Goal: Information Seeking & Learning: Learn about a topic

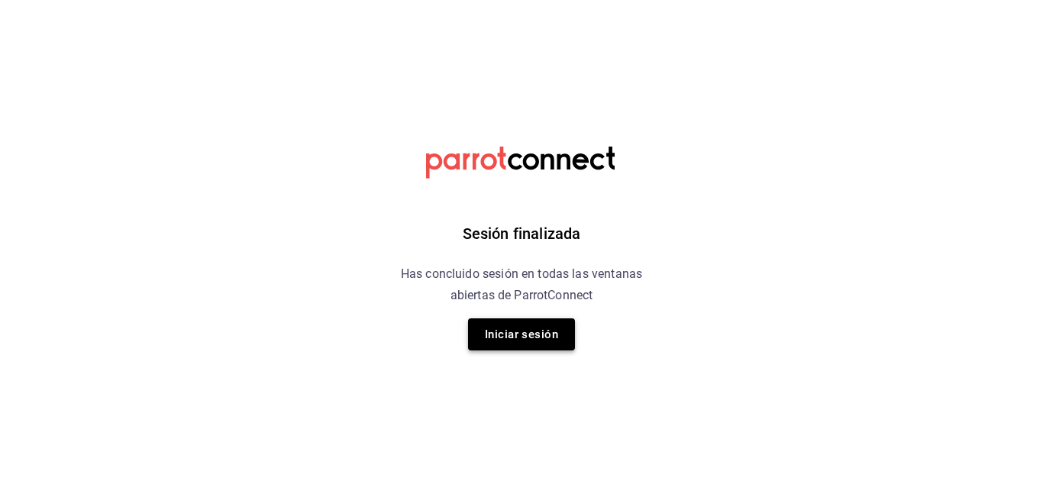
click at [538, 345] on button "Iniciar sesión" at bounding box center [521, 335] width 107 height 32
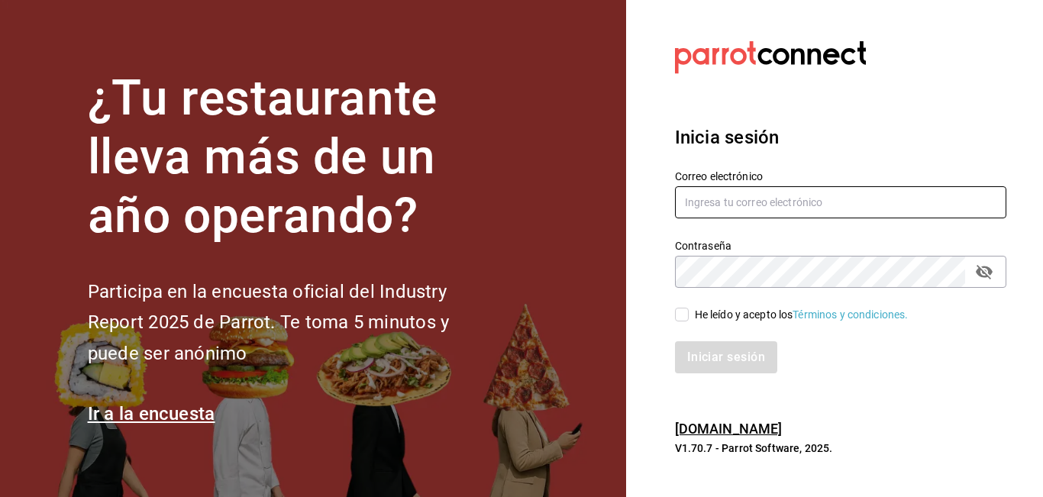
type input "[EMAIL_ADDRESS][DOMAIN_NAME]"
click at [684, 312] on input "He leído y acepto los Términos y condiciones." at bounding box center [682, 315] width 14 height 14
checkbox input "true"
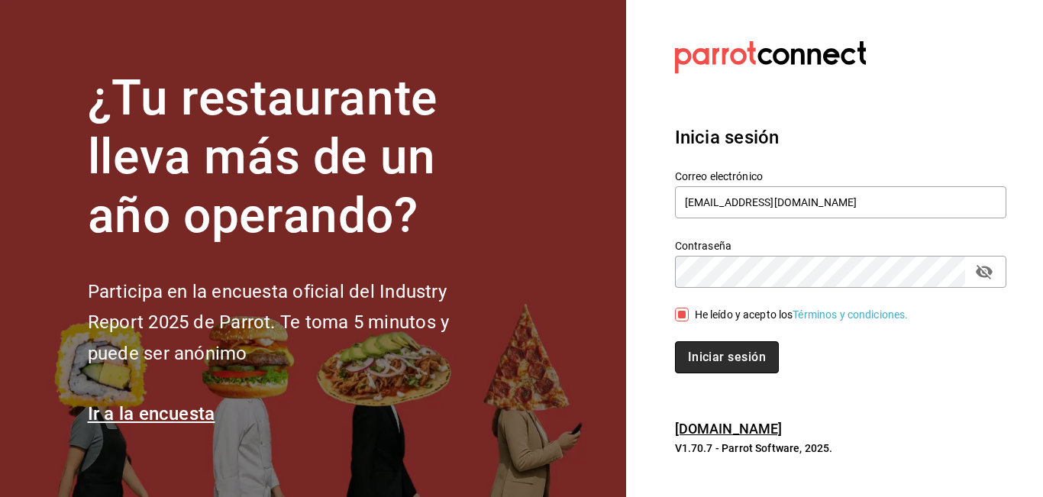
click at [701, 357] on button "Iniciar sesión" at bounding box center [727, 357] width 104 height 32
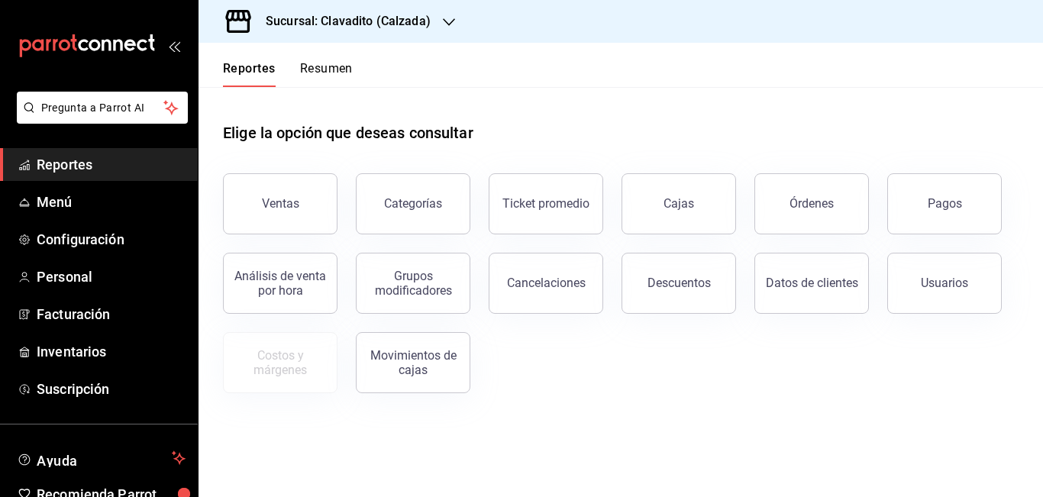
drag, startPoint x: 256, startPoint y: 209, endPoint x: 550, endPoint y: 179, distance: 295.7
click at [255, 209] on button "Ventas" at bounding box center [280, 203] width 115 height 61
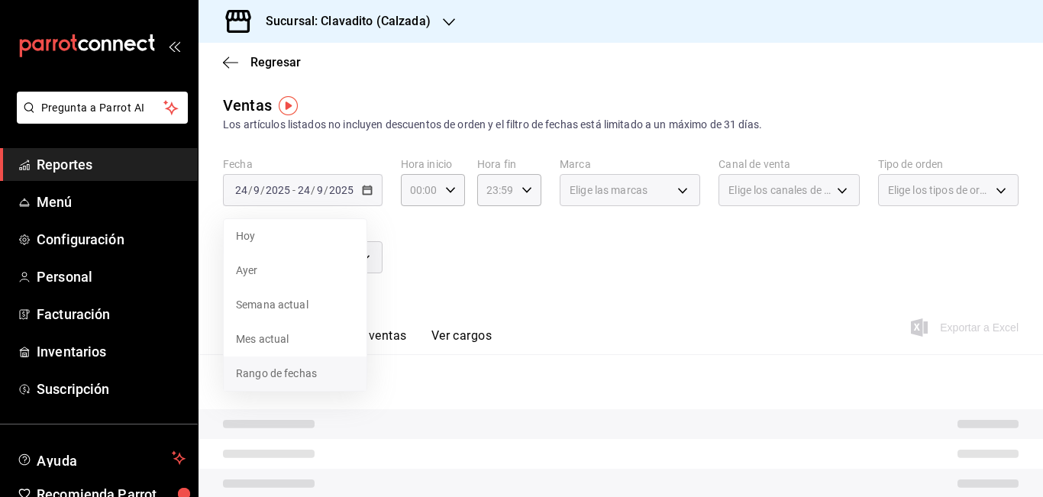
click at [279, 380] on span "Rango de fechas" at bounding box center [295, 374] width 118 height 16
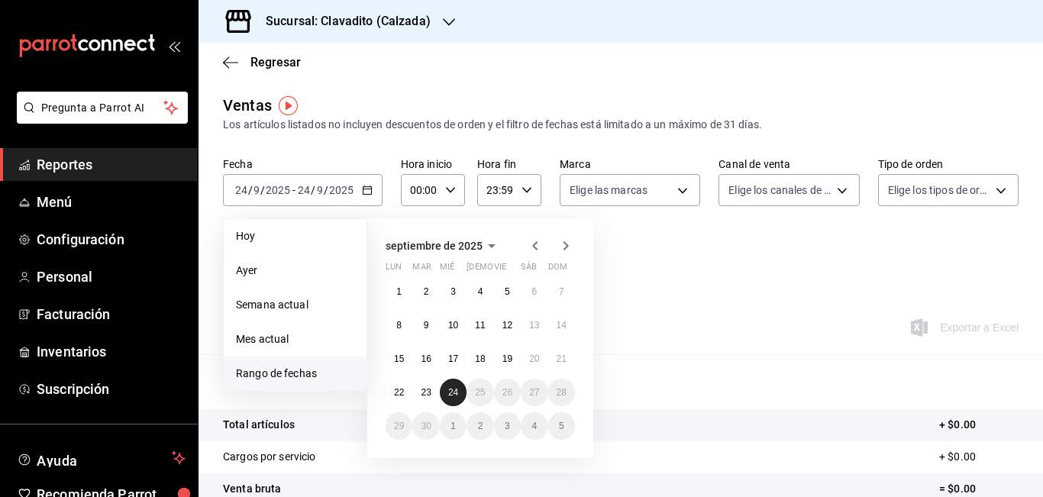
click at [451, 393] on abbr "24" at bounding box center [453, 392] width 10 height 11
click at [453, 388] on abbr "24" at bounding box center [453, 392] width 10 height 11
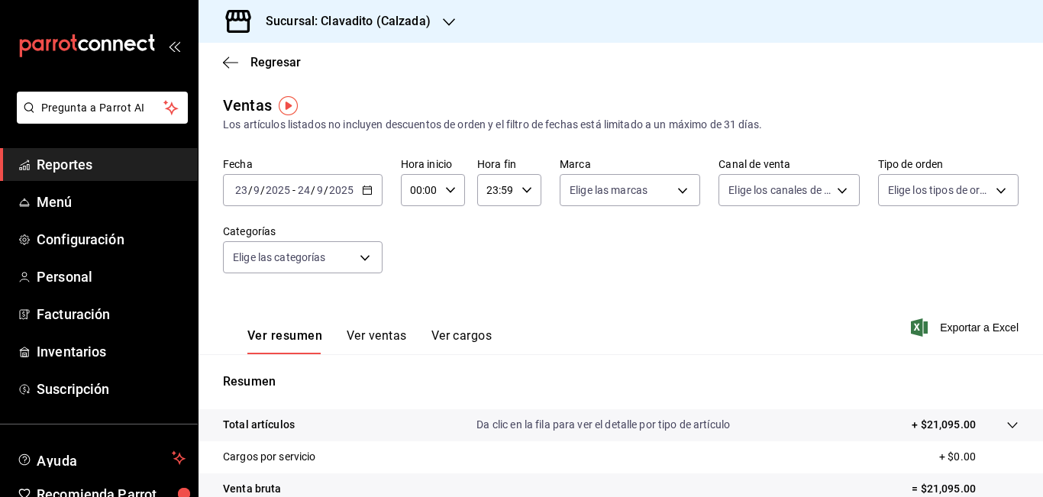
click at [419, 186] on input "00:00" at bounding box center [420, 190] width 38 height 31
click at [419, 186] on div at bounding box center [521, 248] width 1043 height 497
type input "05:00"
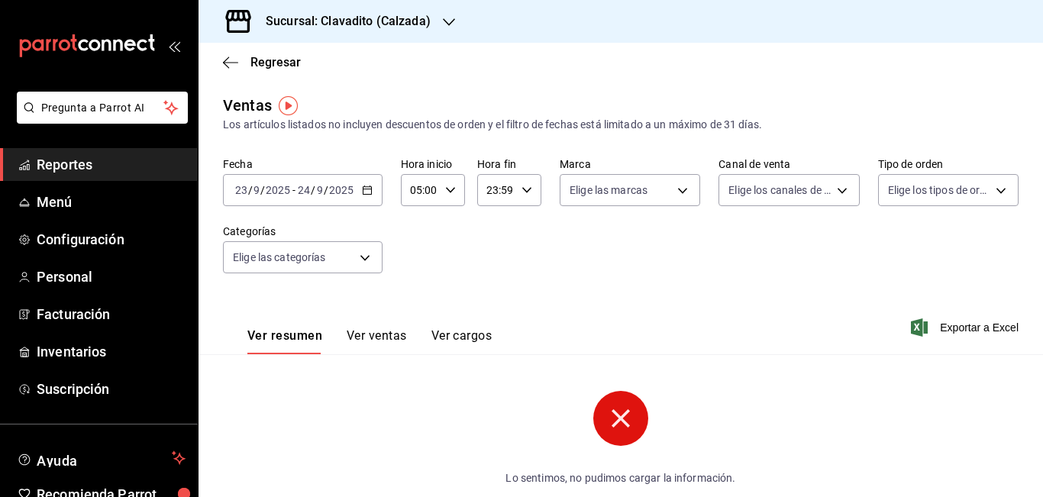
click at [489, 189] on input "23:59" at bounding box center [496, 190] width 38 height 31
click at [489, 189] on div at bounding box center [521, 248] width 1043 height 497
click at [496, 187] on input "03:59" at bounding box center [496, 190] width 38 height 31
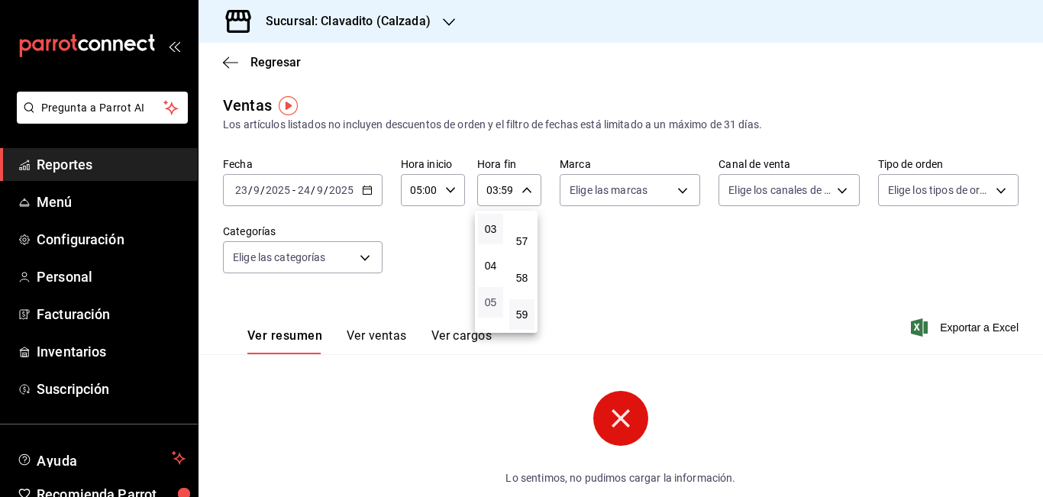
click at [491, 303] on span "05" at bounding box center [490, 302] width 7 height 12
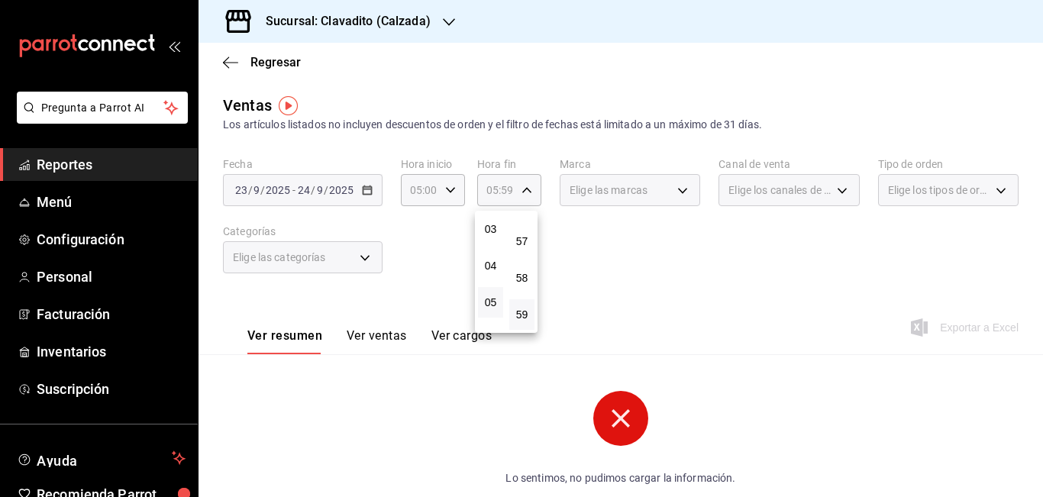
click at [500, 191] on div at bounding box center [521, 248] width 1043 height 497
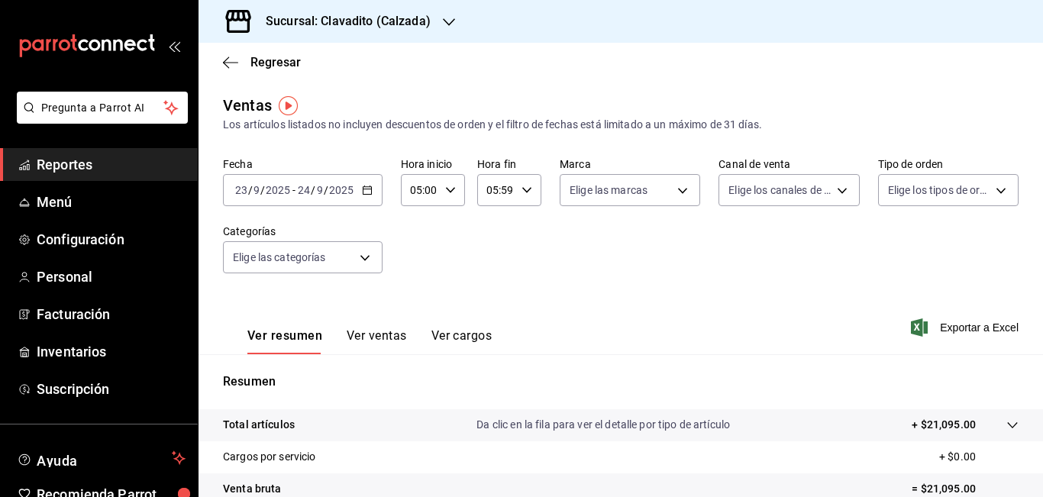
click at [504, 191] on input "05:59" at bounding box center [496, 190] width 38 height 31
click at [504, 191] on div at bounding box center [521, 248] width 1043 height 497
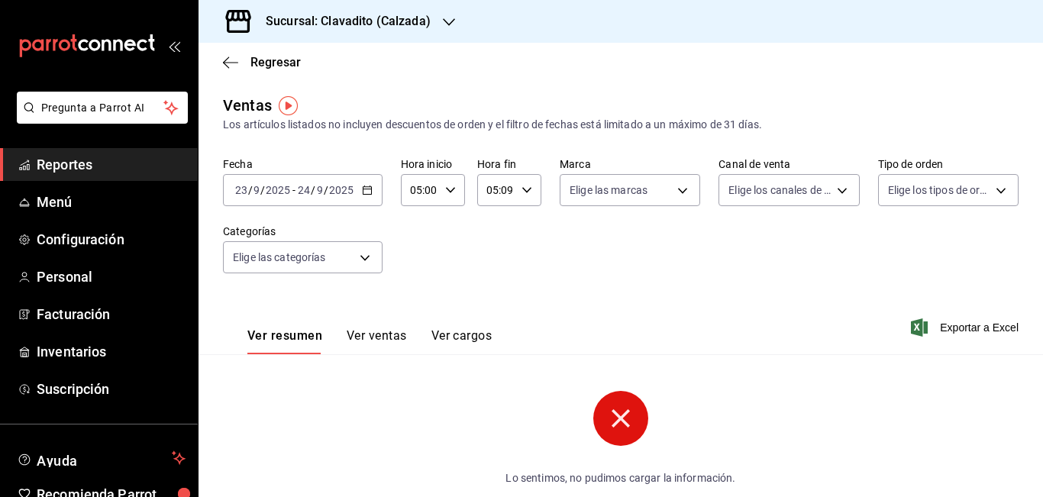
click at [508, 187] on input "05:09" at bounding box center [496, 190] width 38 height 31
click at [509, 190] on div at bounding box center [521, 248] width 1043 height 497
click at [509, 190] on input "05:09" at bounding box center [496, 190] width 38 height 31
click at [509, 190] on div at bounding box center [521, 248] width 1043 height 497
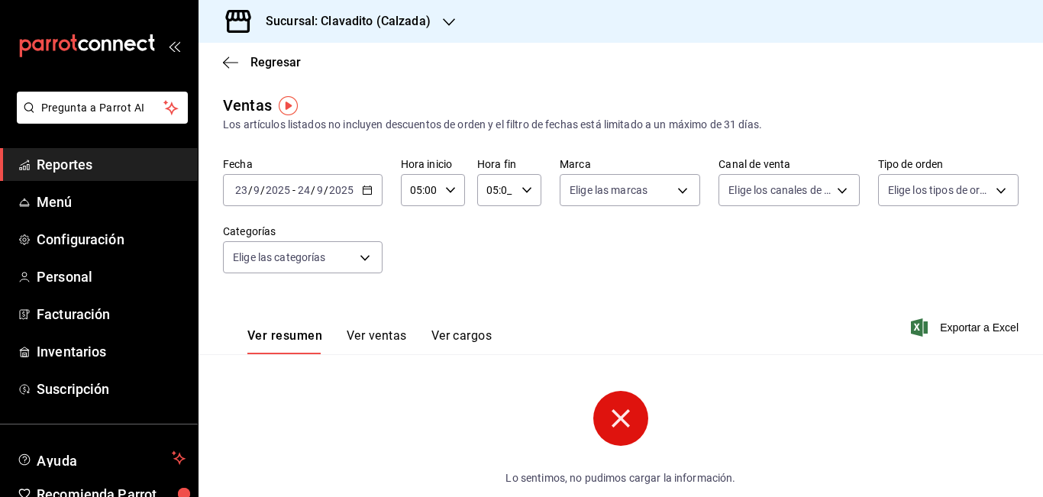
click at [506, 190] on input "05:0_" at bounding box center [496, 190] width 38 height 31
click at [519, 228] on span "00" at bounding box center [522, 229] width 7 height 12
type input "05:00"
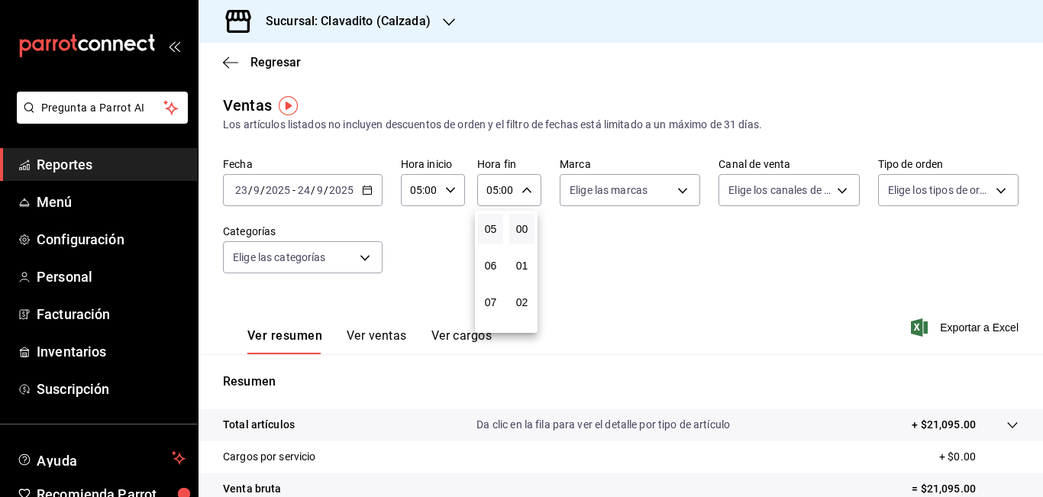
click at [674, 193] on div at bounding box center [521, 248] width 1043 height 497
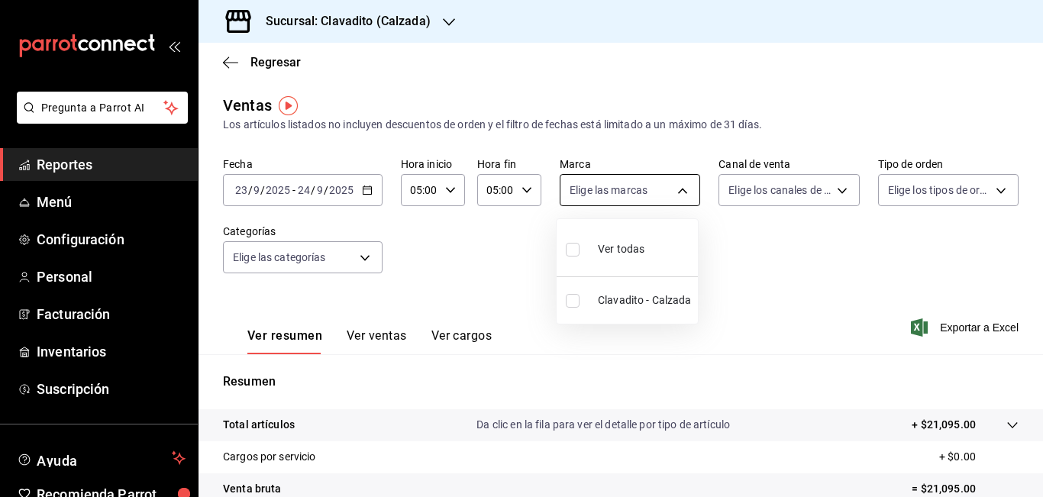
click at [678, 190] on body "Pregunta a Parrot AI Reportes Menú Configuración Personal Facturación Inventari…" at bounding box center [521, 248] width 1043 height 497
click at [419, 20] on div at bounding box center [521, 248] width 1043 height 497
click at [436, 24] on div "Sucursal: Clavadito (Calzada)" at bounding box center [336, 21] width 251 height 43
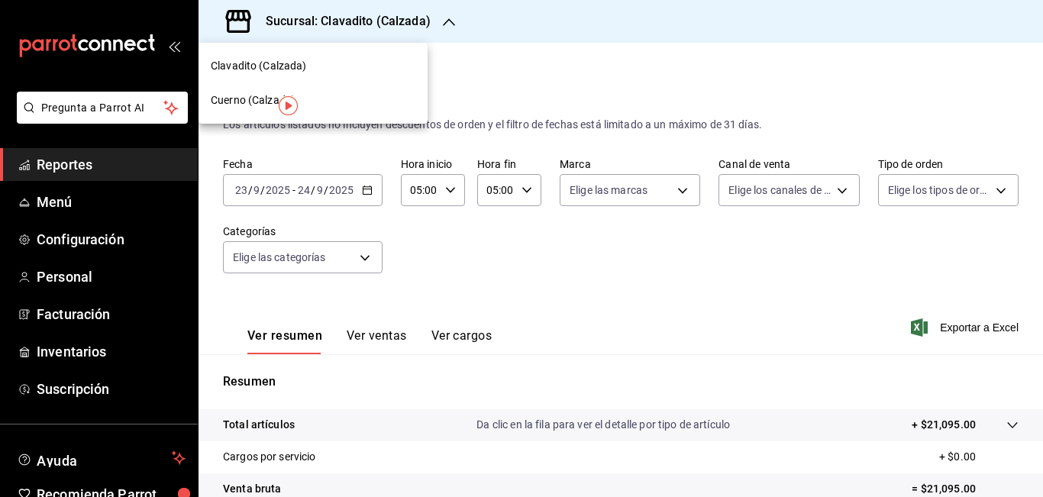
click at [228, 95] on span "Cuerno (Calzada)" at bounding box center [253, 100] width 85 height 16
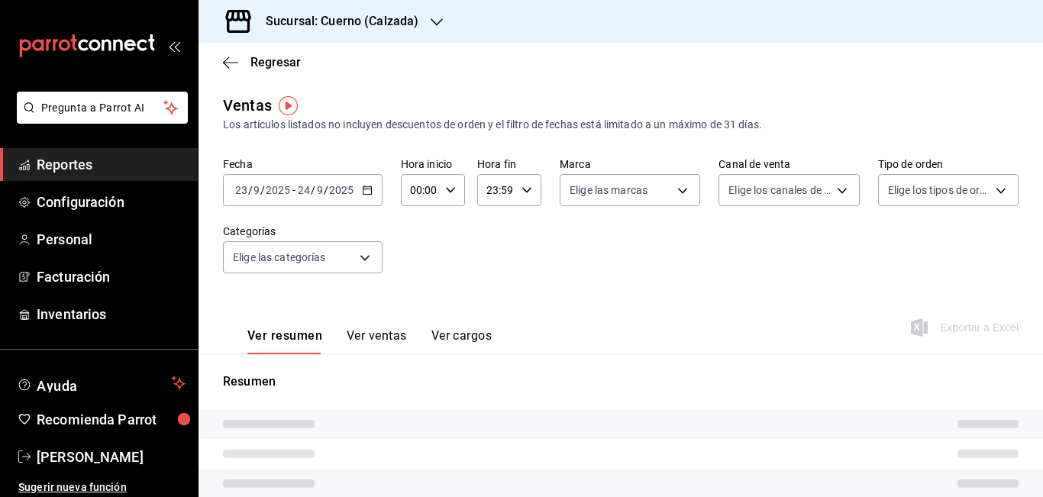
type input "05:00"
click at [678, 191] on div "Elige las marcas" at bounding box center [630, 190] width 141 height 32
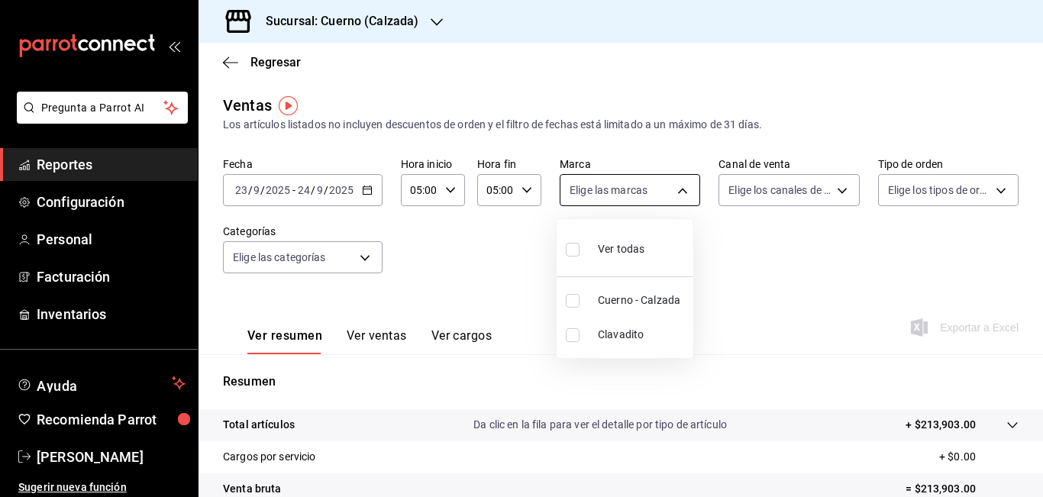
click at [674, 189] on body "Pregunta a Parrot AI Reportes Configuración Personal Facturación Inventarios Ay…" at bounding box center [521, 248] width 1043 height 497
click at [616, 293] on span "Cuerno - Calzada" at bounding box center [642, 301] width 89 height 16
type input "b7ae777b-2dfc-42e0-9650-6cefdf37a424"
checkbox input "true"
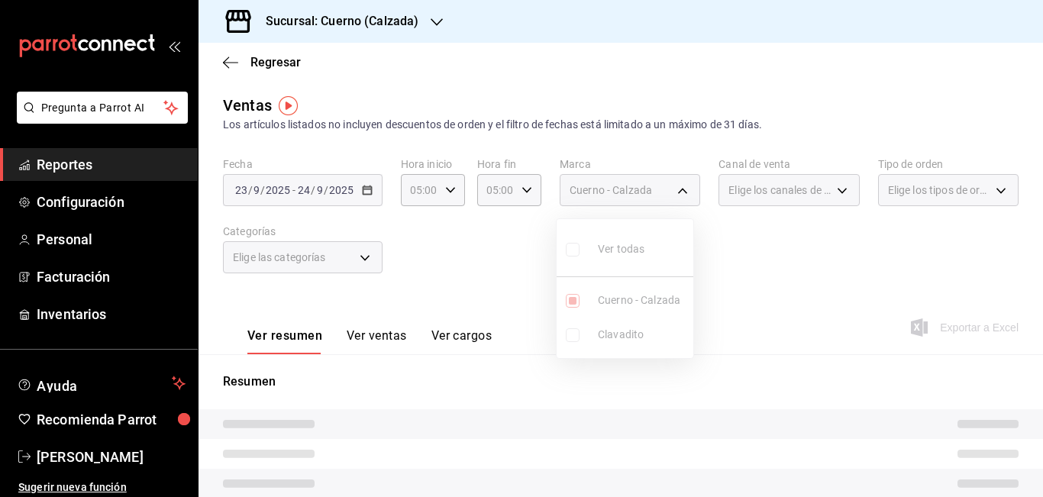
click at [779, 212] on div at bounding box center [521, 248] width 1043 height 497
click at [763, 195] on span "Elige los canales de venta" at bounding box center [780, 190] width 102 height 15
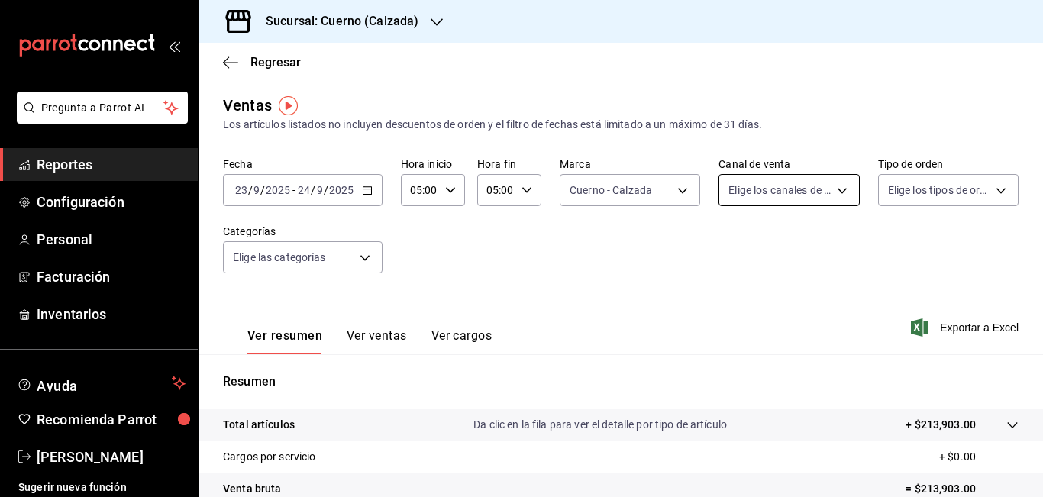
click at [782, 196] on body "Pregunta a Parrot AI Reportes Configuración Personal Facturación Inventarios Ay…" at bounding box center [521, 248] width 1043 height 497
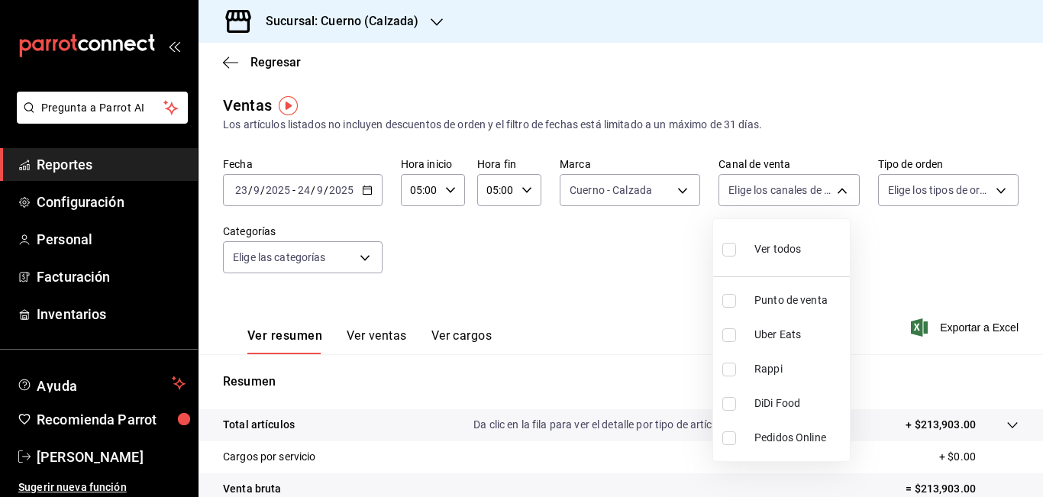
click at [776, 256] on span "Ver todos" at bounding box center [778, 249] width 47 height 16
type input "PARROT,UBER_EATS,RAPPI,DIDI_FOOD,ONLINE"
checkbox input "true"
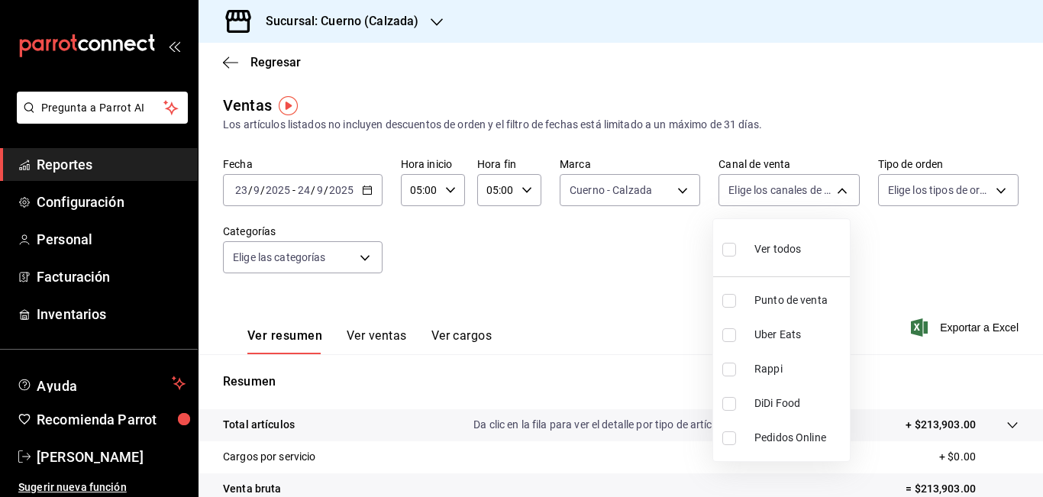
checkbox input "true"
click at [863, 230] on div at bounding box center [521, 248] width 1043 height 497
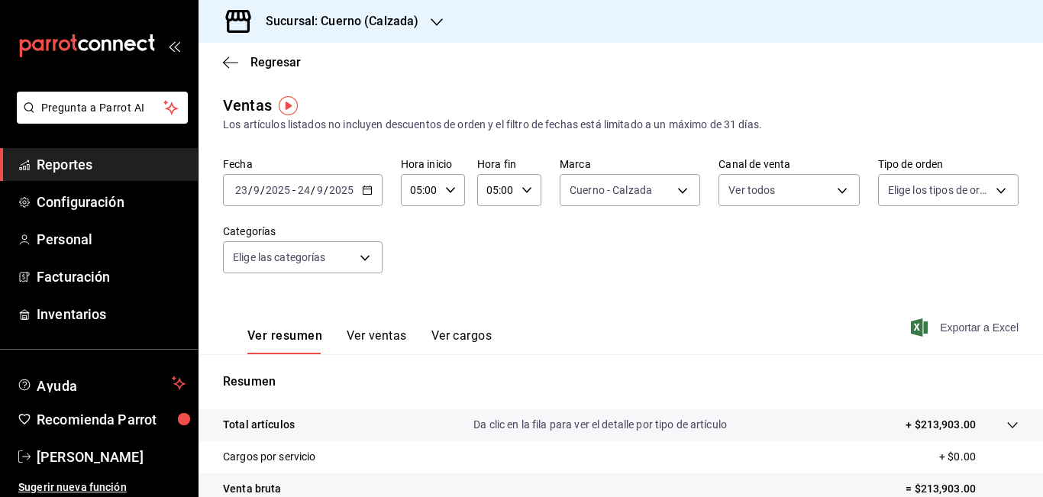
click at [936, 327] on span "Exportar a Excel" at bounding box center [966, 328] width 105 height 18
click at [74, 163] on span "Reportes" at bounding box center [111, 164] width 149 height 21
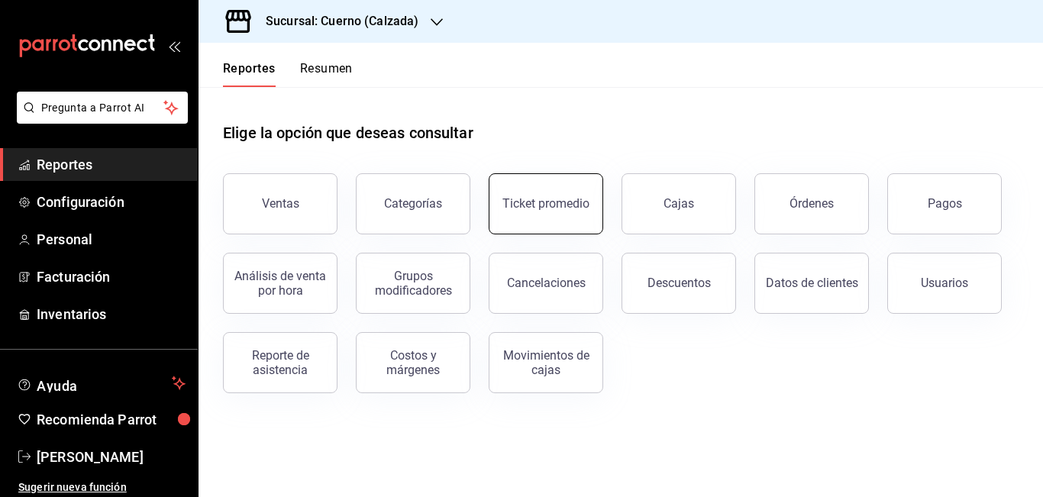
click at [525, 201] on div "Ticket promedio" at bounding box center [546, 203] width 87 height 15
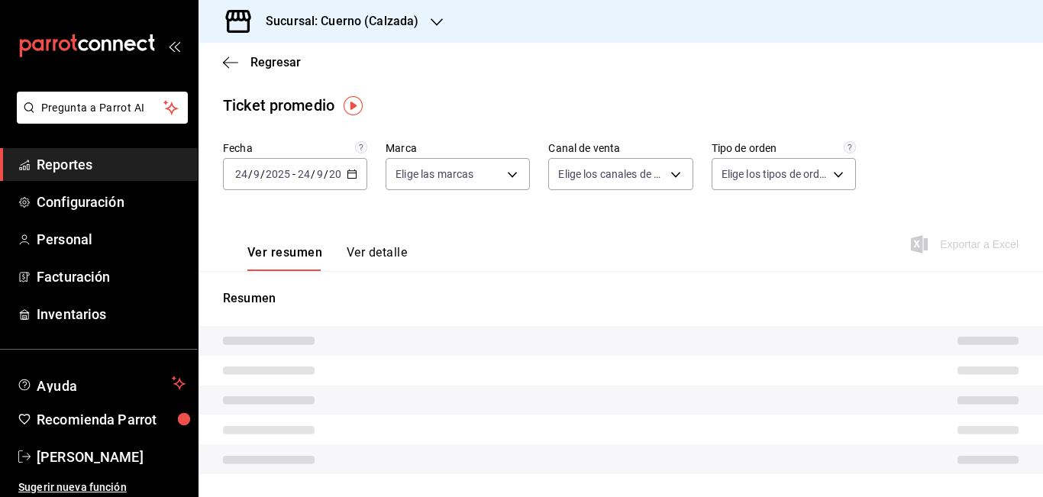
type input "b7ae777b-2dfc-42e0-9650-6cefdf37a424,c000f1c0-fb9f-4016-8e6a-f0d1e83e893d"
type input "PARROT,UBER_EATS,RAPPI,DIDI_FOOD,ONLINE"
type input "45550569-3ed2-40ec-865f-a78a43aad0fb,ed9744db-0daf-4564-a5b3-b3442505d928,23f9e…"
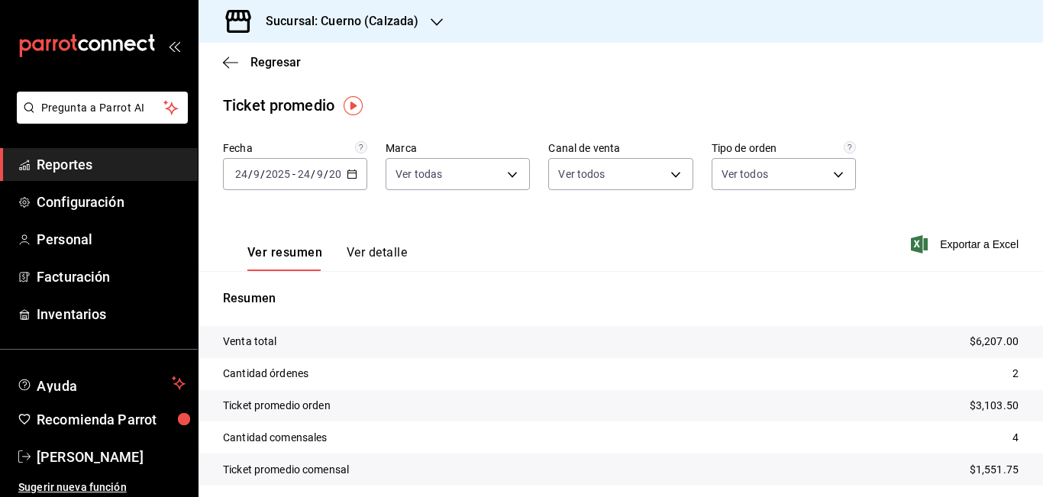
click at [351, 178] on \(Stroke\) "button" at bounding box center [352, 174] width 9 height 8
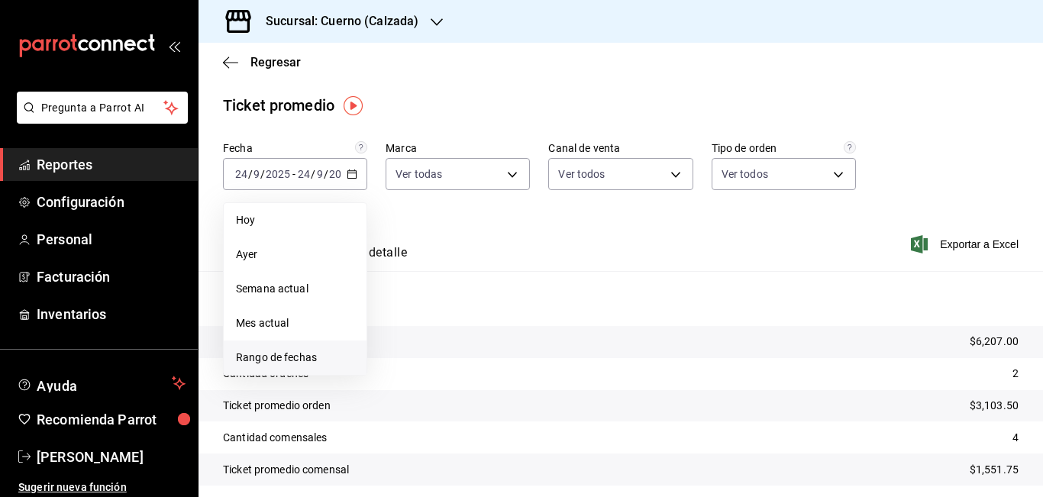
click at [285, 361] on span "Rango de fechas" at bounding box center [295, 358] width 118 height 16
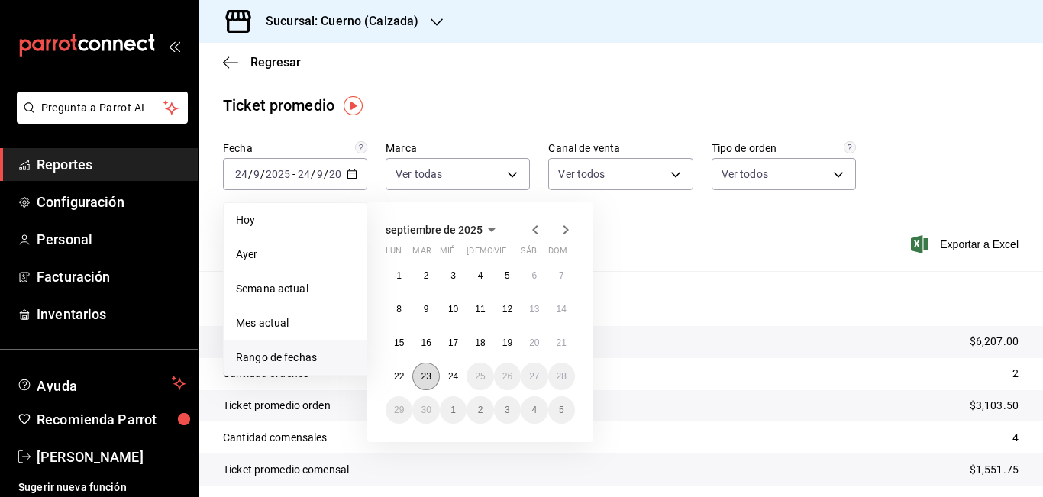
click at [426, 383] on button "23" at bounding box center [425, 376] width 27 height 27
click at [456, 375] on abbr "24" at bounding box center [453, 376] width 10 height 11
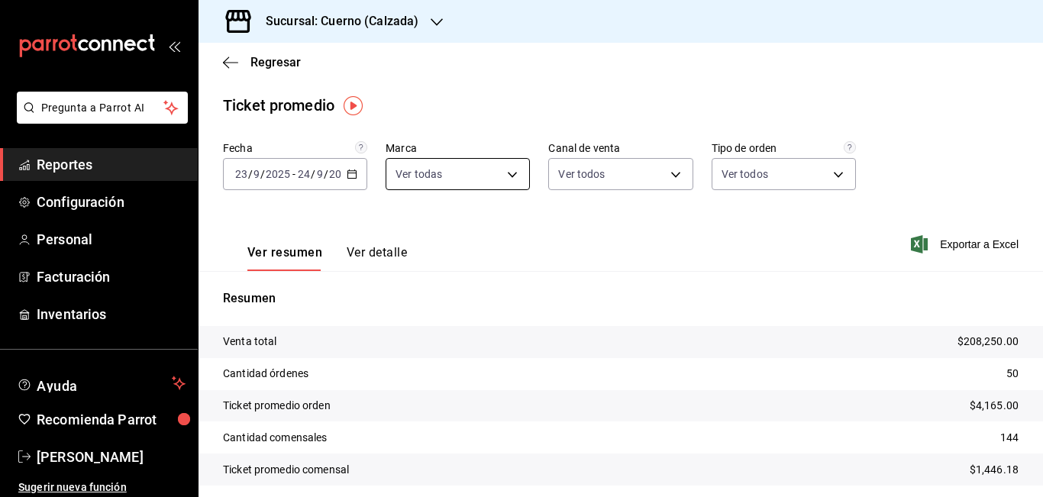
click at [510, 176] on body "Pregunta a Parrot AI Reportes Configuración Personal Facturación Inventarios Ay…" at bounding box center [521, 248] width 1043 height 497
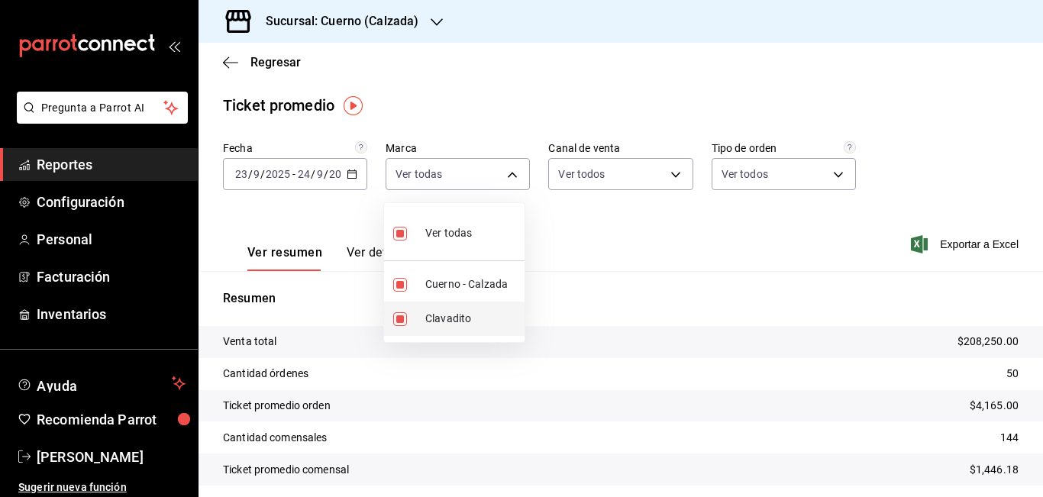
click at [442, 325] on span "Clavadito" at bounding box center [471, 319] width 93 height 16
type input "b7ae777b-2dfc-42e0-9650-6cefdf37a424"
checkbox input "false"
click at [692, 244] on div at bounding box center [521, 248] width 1043 height 497
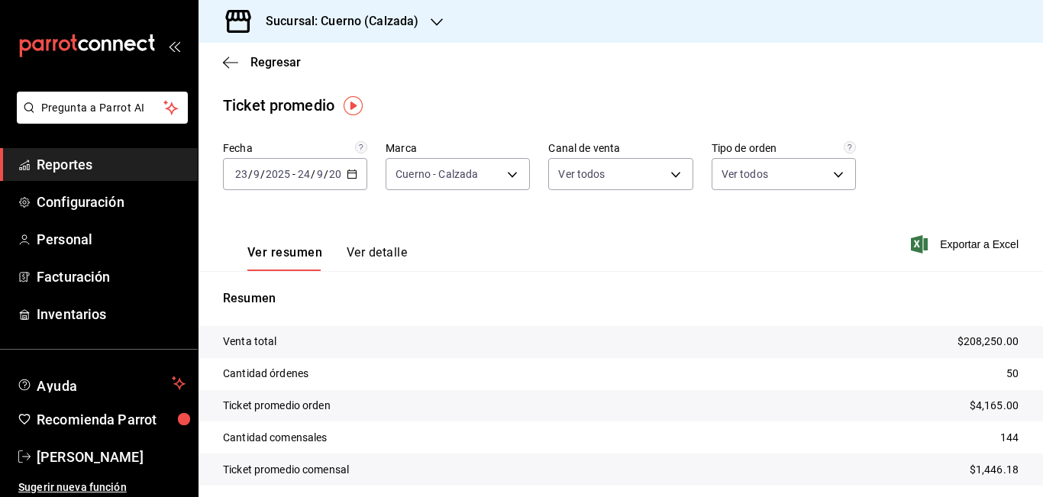
click at [84, 174] on ul "Reportes Configuración Personal Facturación Inventarios" at bounding box center [99, 239] width 198 height 183
click at [81, 169] on span "Reportes" at bounding box center [111, 164] width 149 height 21
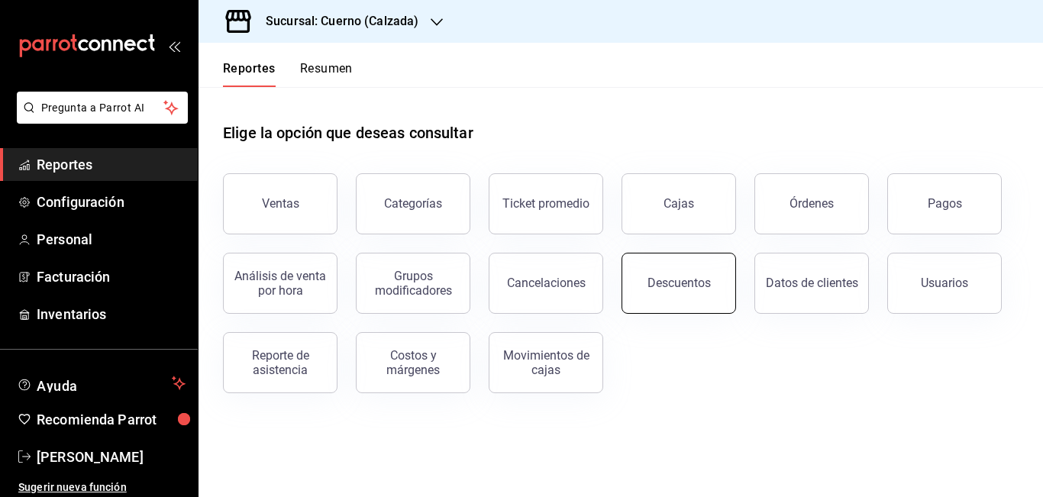
click at [692, 277] on div "Descuentos" at bounding box center [679, 283] width 63 height 15
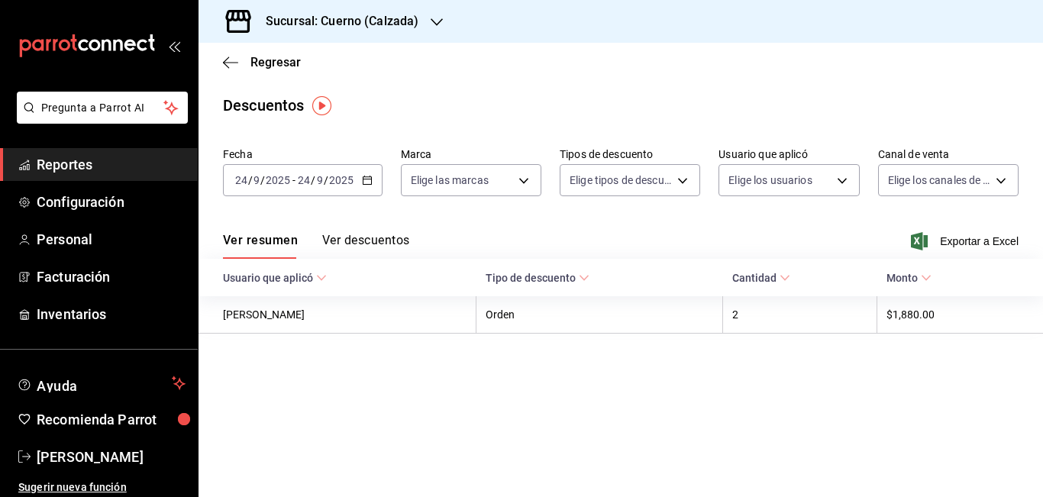
click at [364, 182] on icon "button" at bounding box center [367, 180] width 11 height 11
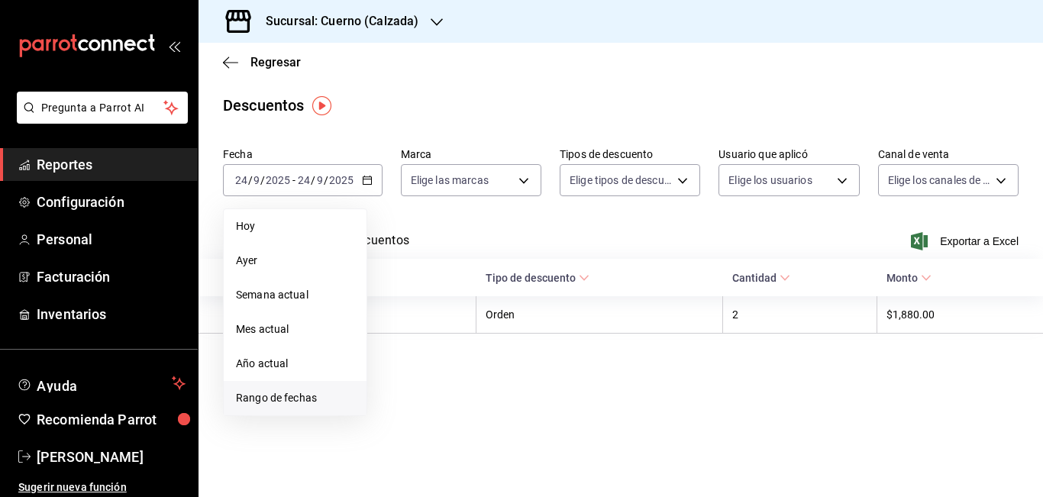
click at [264, 389] on li "Rango de fechas" at bounding box center [295, 398] width 143 height 34
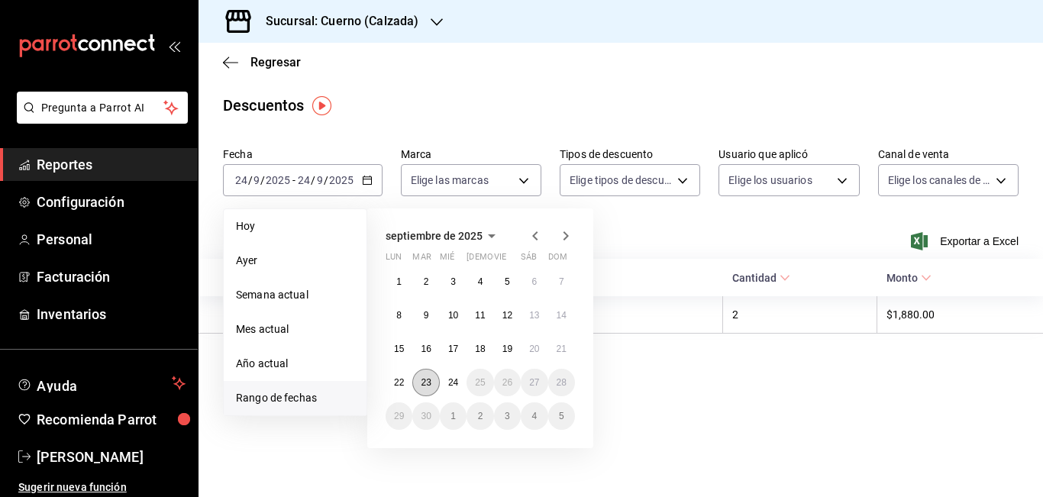
click at [422, 377] on abbr "23" at bounding box center [426, 382] width 10 height 11
click at [456, 377] on abbr "24" at bounding box center [453, 382] width 10 height 11
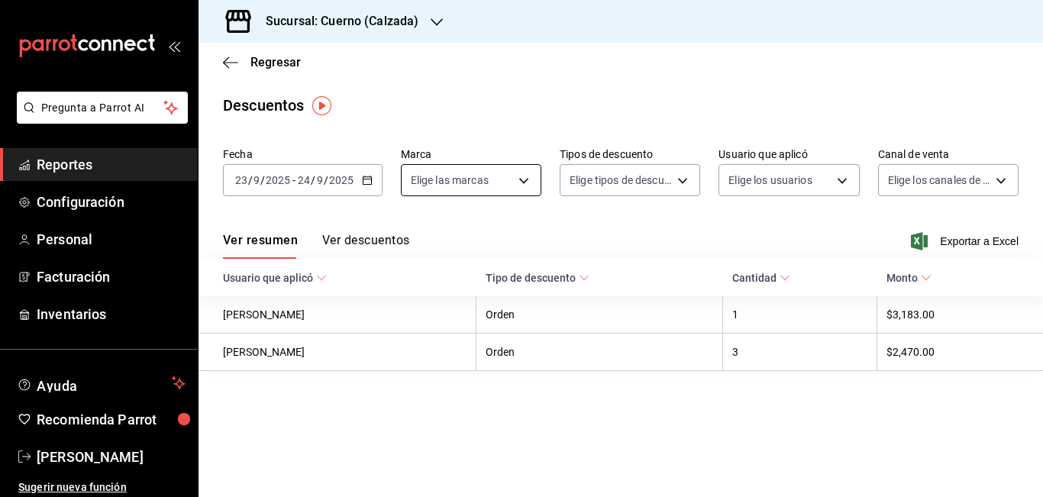
click at [521, 184] on body "Pregunta a Parrot AI Reportes Configuración Personal Facturación Inventarios Ay…" at bounding box center [521, 248] width 1043 height 497
click at [480, 284] on span "Cuerno - Calzada" at bounding box center [488, 291] width 92 height 16
type input "b7ae777b-2dfc-42e0-9650-6cefdf37a424"
checkbox input "true"
click at [684, 180] on div at bounding box center [521, 248] width 1043 height 497
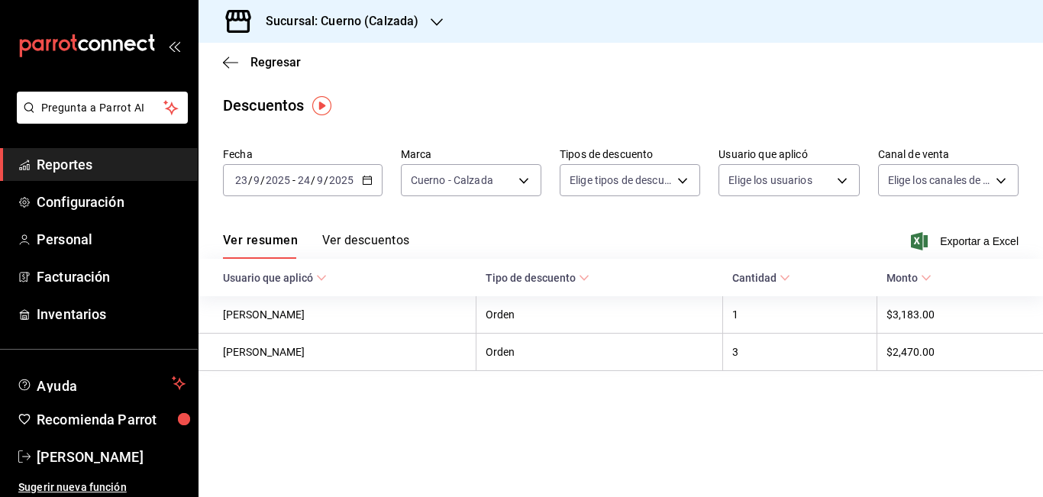
click at [684, 180] on body "Pregunta a Parrot AI Reportes Configuración Personal Facturación Inventarios Ay…" at bounding box center [521, 248] width 1043 height 497
click at [619, 227] on span "Orden" at bounding box center [648, 231] width 100 height 16
click at [608, 270] on li "Artículo" at bounding box center [635, 262] width 150 height 31
type input "ORDER,ORDER_ITEM"
checkbox input "true"
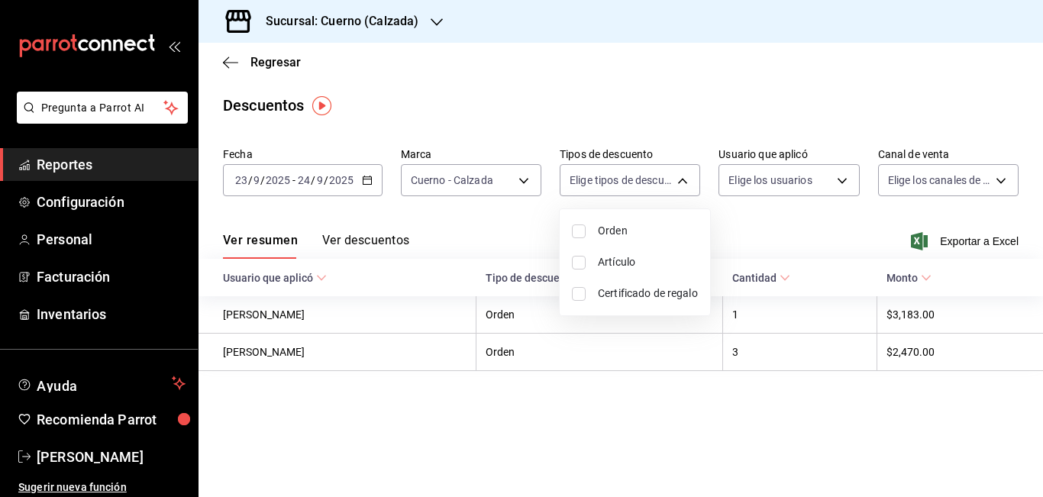
checkbox input "true"
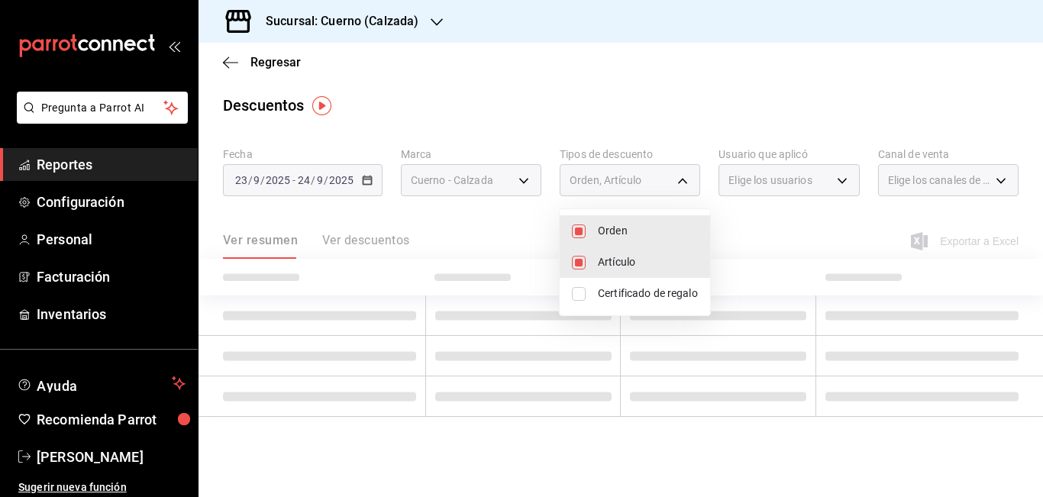
click at [604, 289] on span "Certificado de regalo" at bounding box center [648, 294] width 100 height 16
type input "ORDER,ORDER_ITEM,CARD_REWARD"
checkbox input "true"
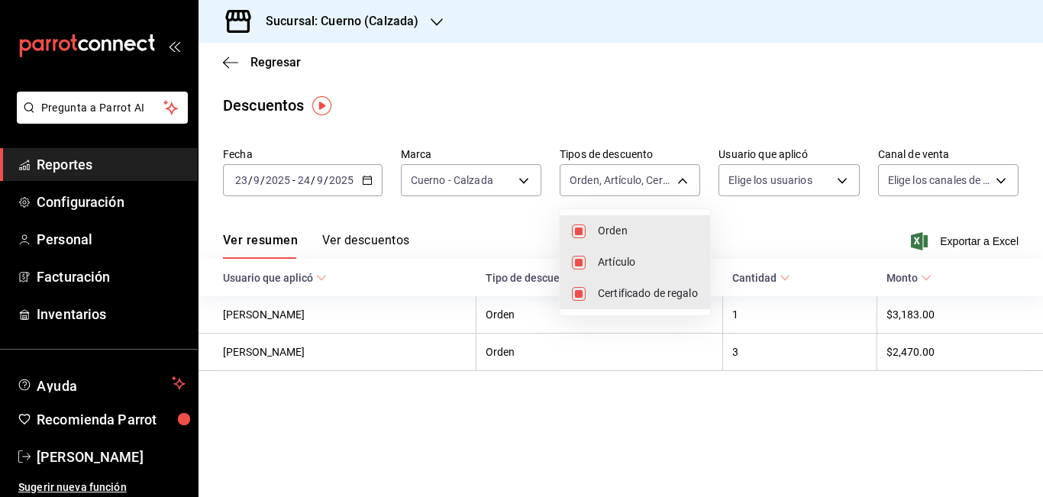
click at [784, 232] on div at bounding box center [521, 248] width 1043 height 497
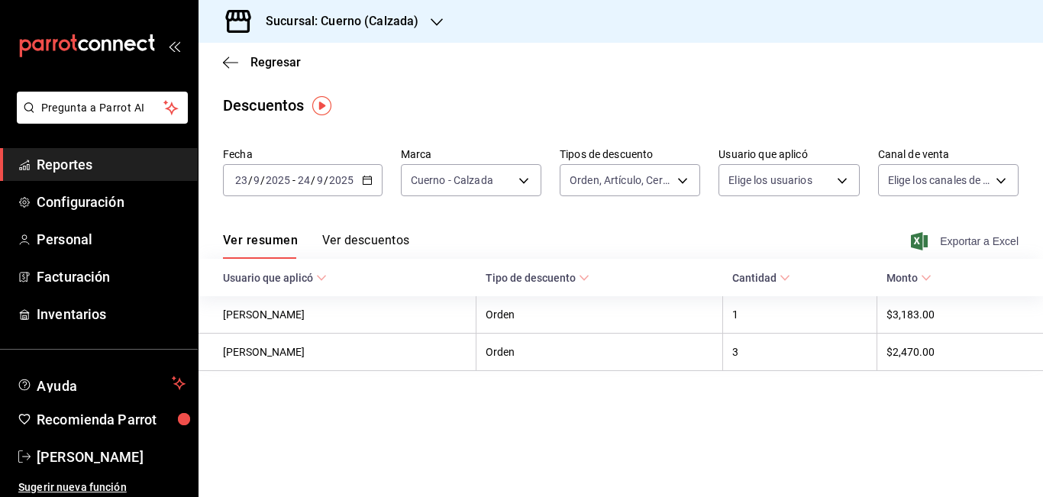
click at [972, 240] on span "Exportar a Excel" at bounding box center [966, 241] width 105 height 18
